Goal: Information Seeking & Learning: Learn about a topic

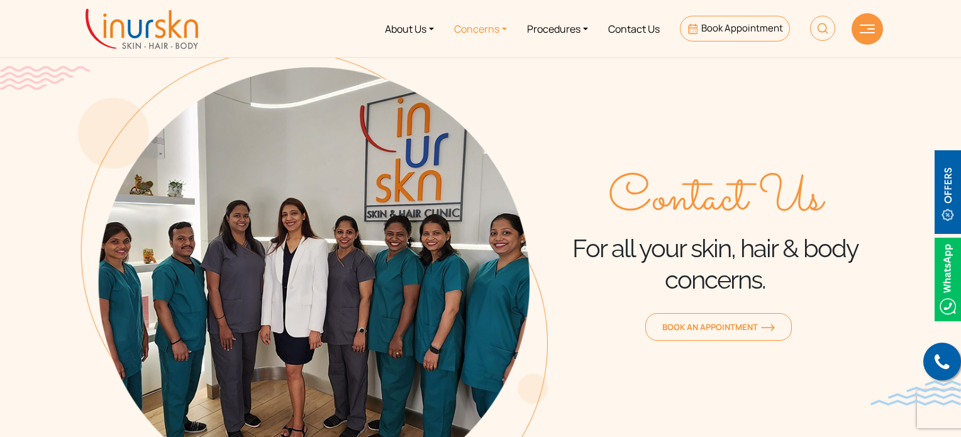
click at [496, 26] on link "Concerns" at bounding box center [480, 28] width 73 height 47
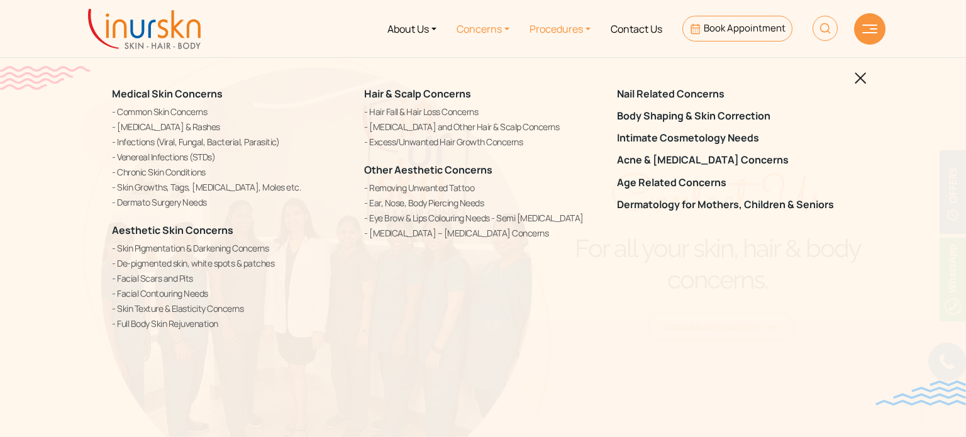
click at [552, 29] on link "Procedures" at bounding box center [560, 28] width 81 height 47
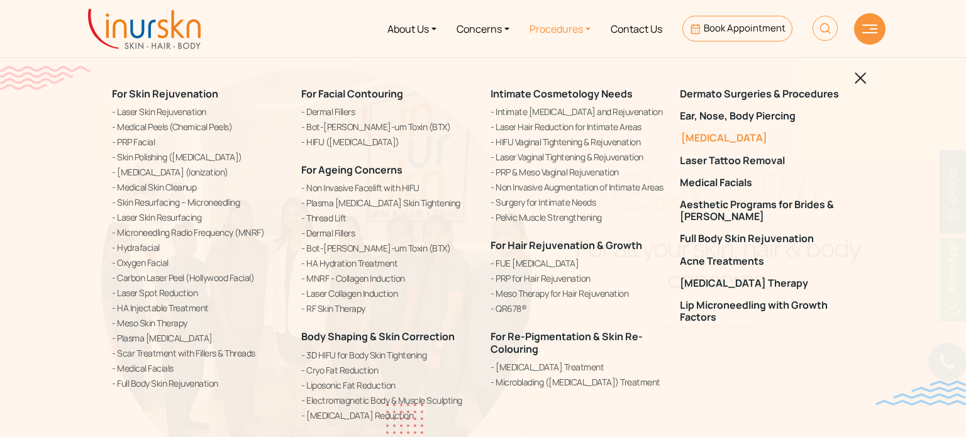
click at [707, 136] on link "[MEDICAL_DATA]" at bounding box center [767, 138] width 174 height 12
